Goal: Task Accomplishment & Management: Manage account settings

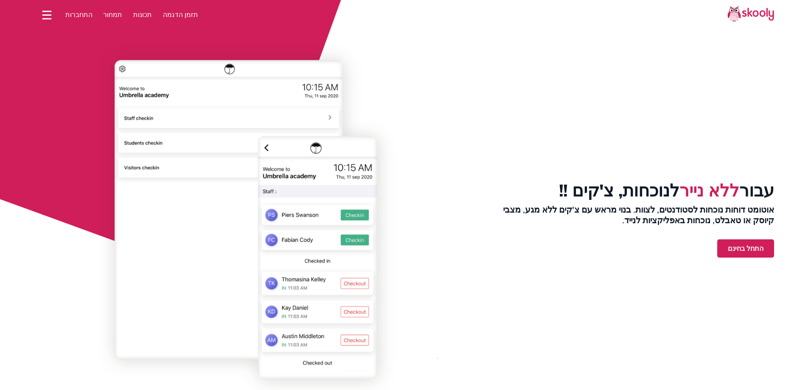
select select "iw"
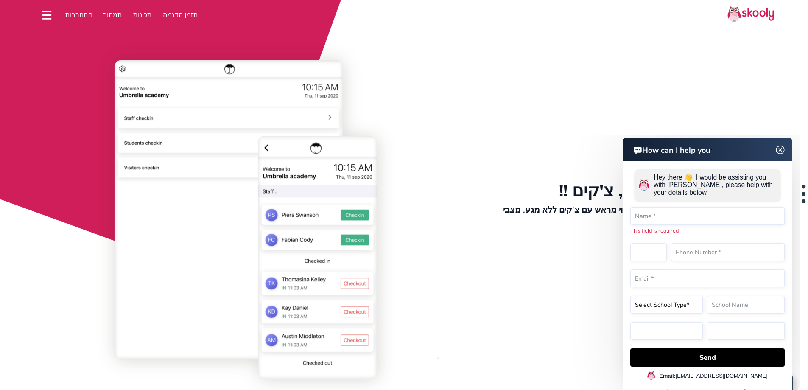
click at [779, 153] on img at bounding box center [781, 150] width 16 height 11
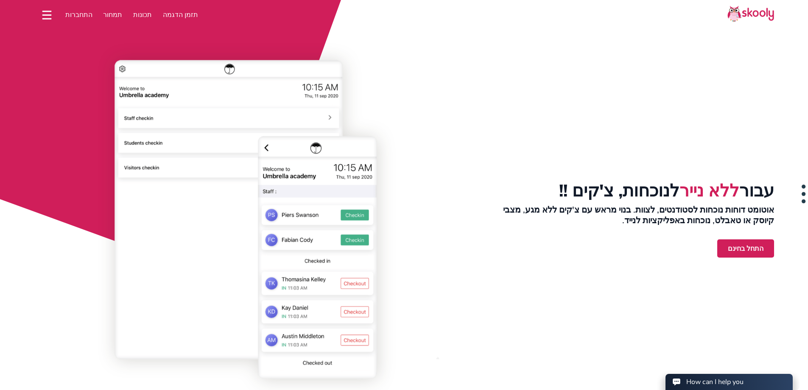
click at [84, 14] on span "התחברות" at bounding box center [78, 14] width 27 height 9
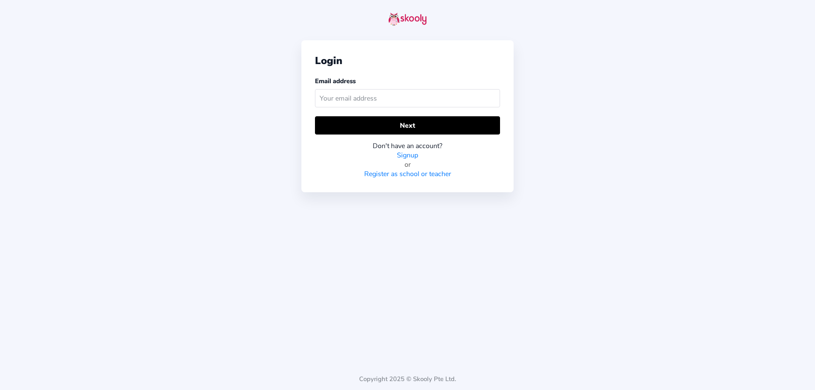
click at [374, 95] on input "text" at bounding box center [407, 98] width 185 height 18
type input "[EMAIL_ADDRESS][DOMAIN_NAME]"
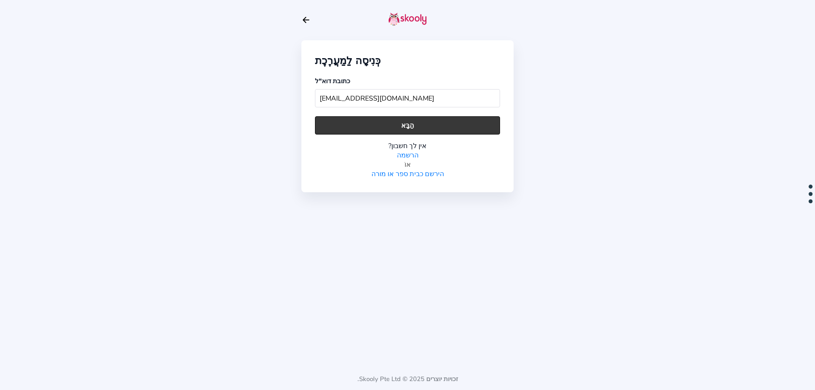
click at [396, 124] on button "הַבָּא" at bounding box center [407, 125] width 185 height 18
